Goal: Task Accomplishment & Management: Manage account settings

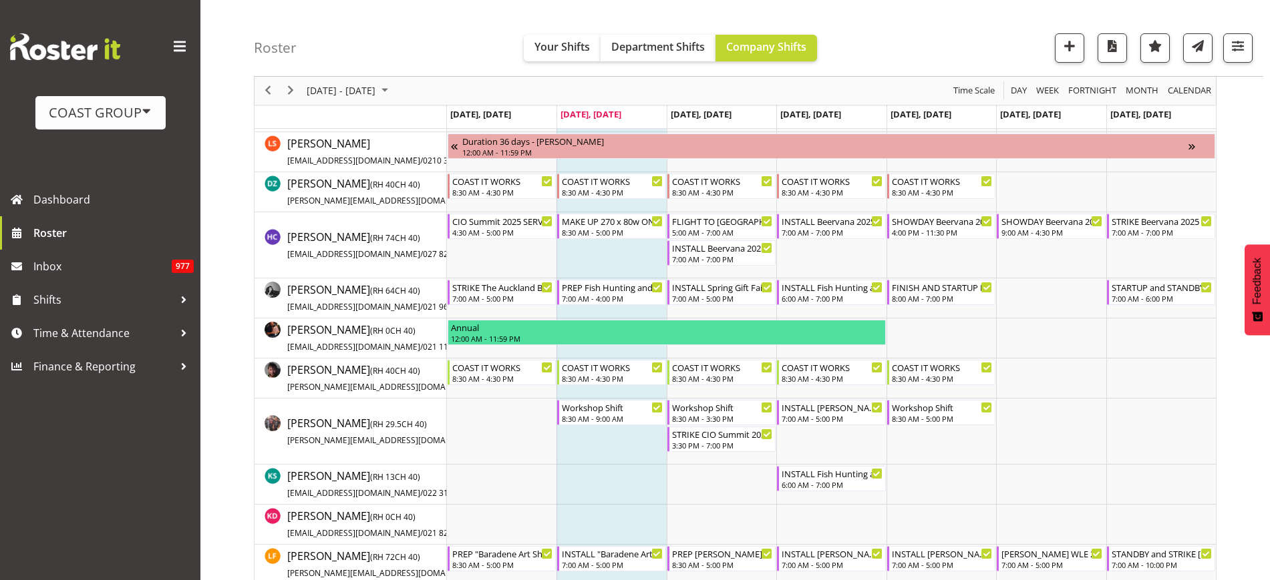
scroll to position [467, 0]
click at [289, 88] on span "Next" at bounding box center [291, 91] width 16 height 17
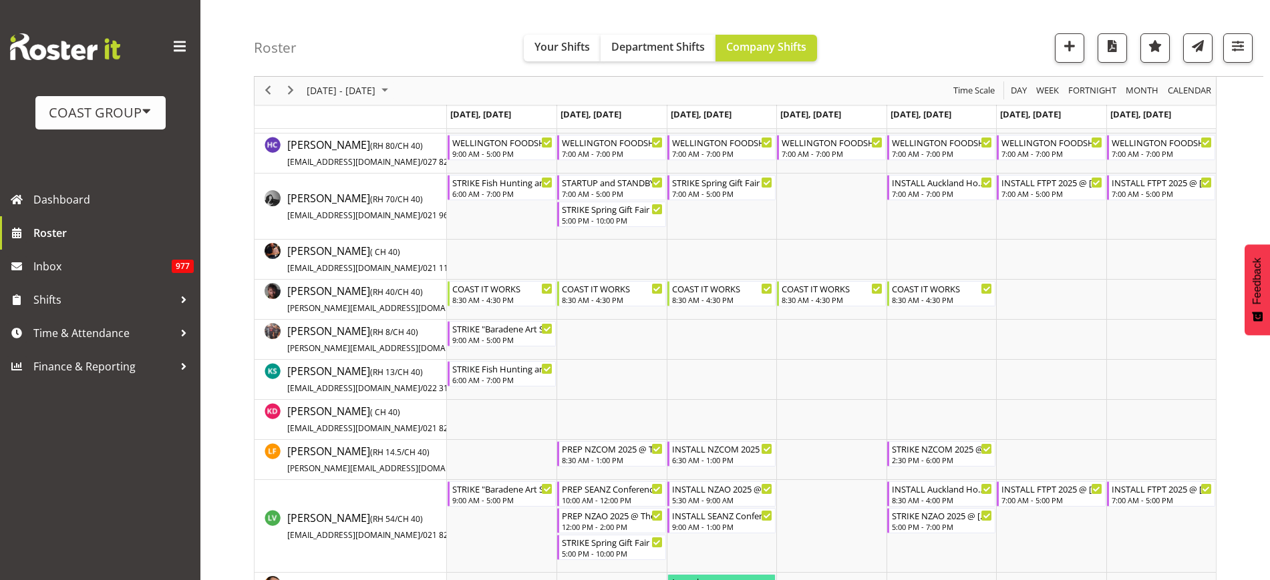
scroll to position [599, 0]
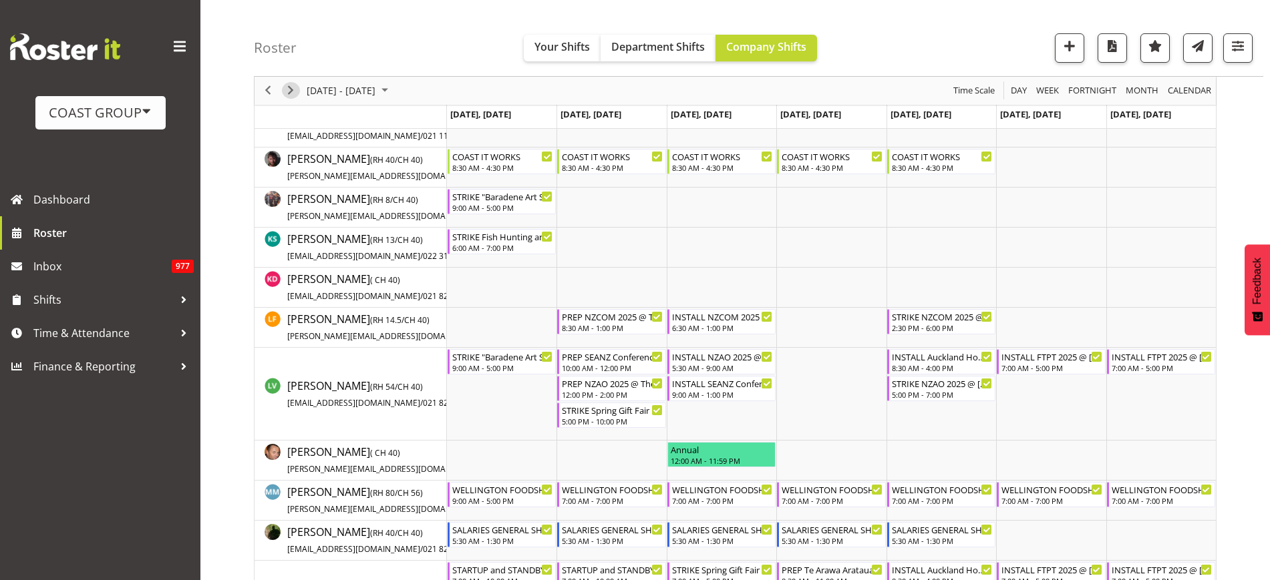
click at [292, 92] on span "Next" at bounding box center [291, 91] width 16 height 17
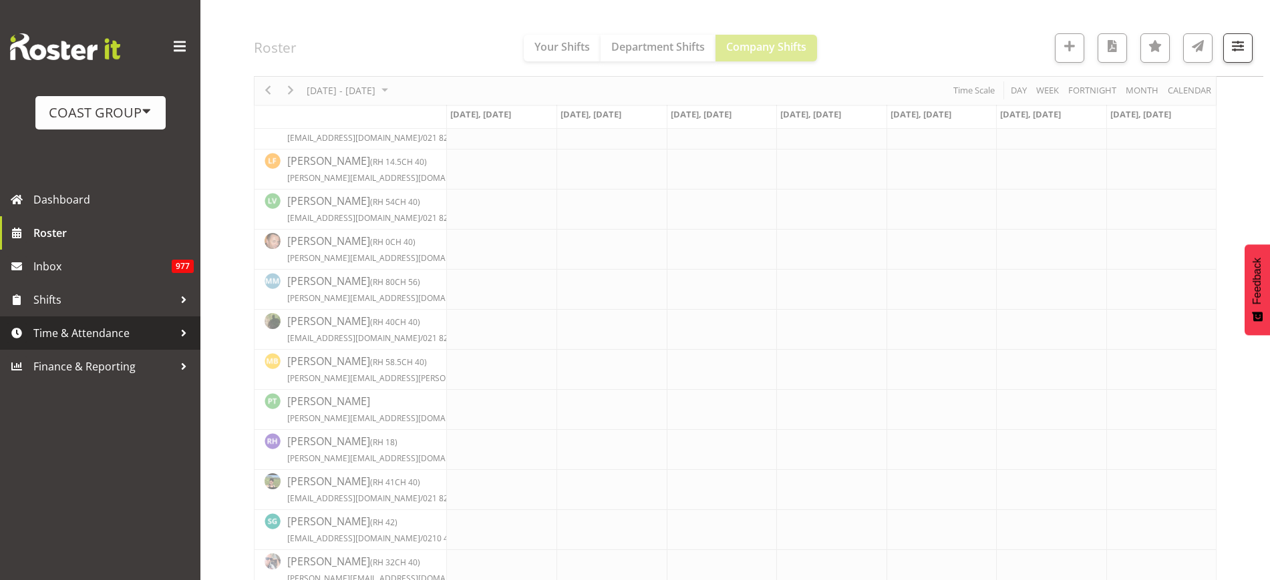
click at [93, 335] on span "Time & Attendance" at bounding box center [103, 333] width 140 height 20
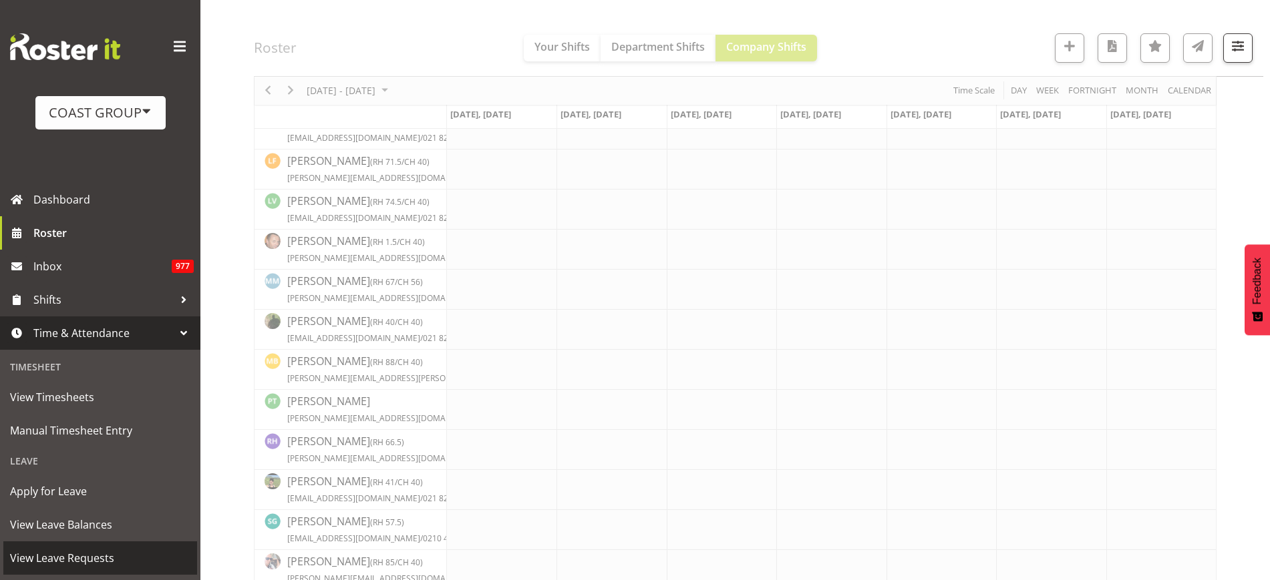
click at [77, 556] on span "View Leave Requests" at bounding box center [100, 558] width 180 height 20
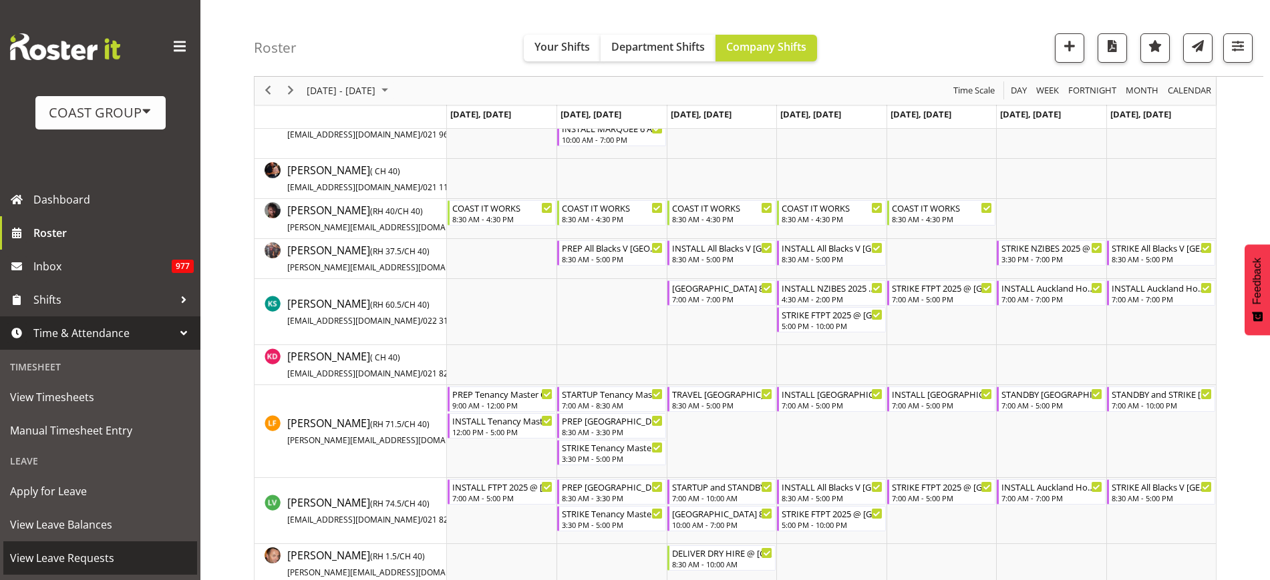
scroll to position [809, 0]
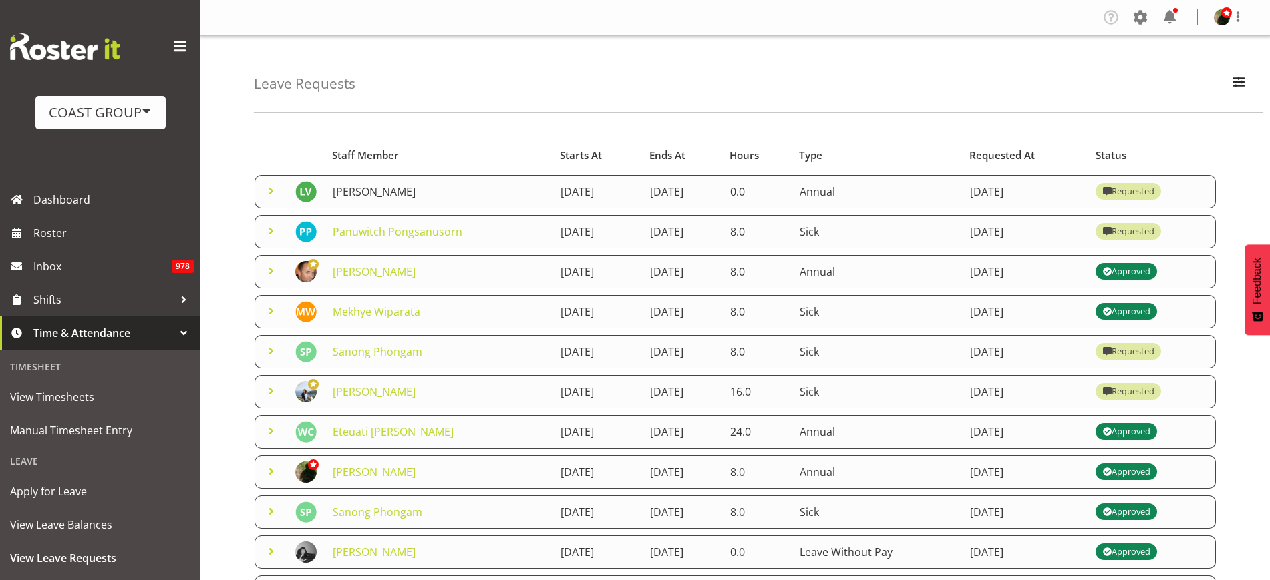
click at [356, 196] on link "[PERSON_NAME]" at bounding box center [374, 191] width 83 height 15
